Goal: Information Seeking & Learning: Understand process/instructions

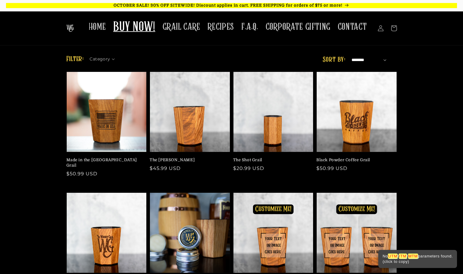
click at [144, 20] on span "BUY NOW!" at bounding box center [134, 27] width 42 height 17
click at [196, 25] on span "GRAIL CARE" at bounding box center [182, 27] width 38 height 12
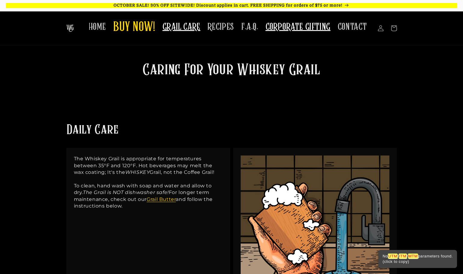
click at [300, 32] on span "CORPORATE GIFTING" at bounding box center [298, 27] width 65 height 12
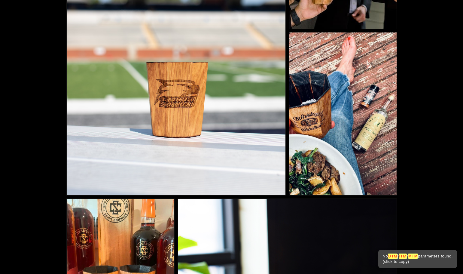
scroll to position [294, 0]
